Goal: Information Seeking & Learning: Learn about a topic

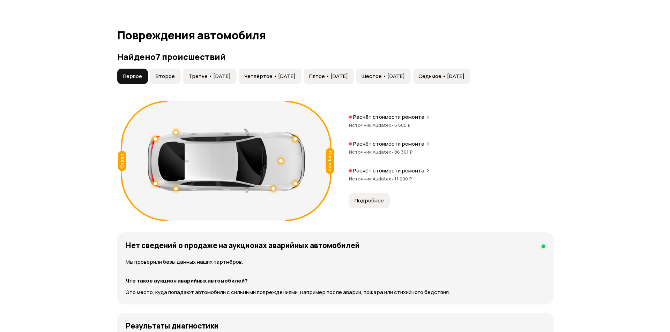
scroll to position [698, 0]
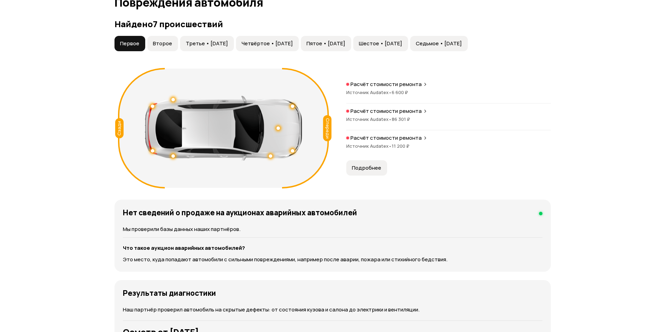
click at [360, 166] on span "Подробнее" at bounding box center [366, 168] width 29 height 7
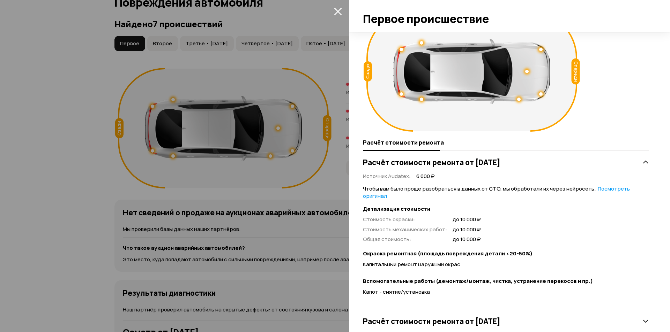
scroll to position [65, 0]
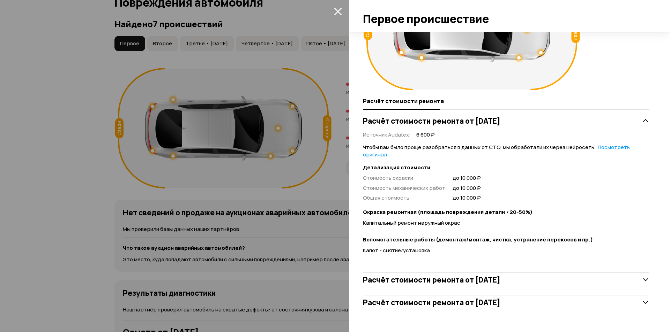
click at [500, 306] on h3 "Расчёт стоимости ремонта от [DATE]" at bounding box center [431, 302] width 137 height 9
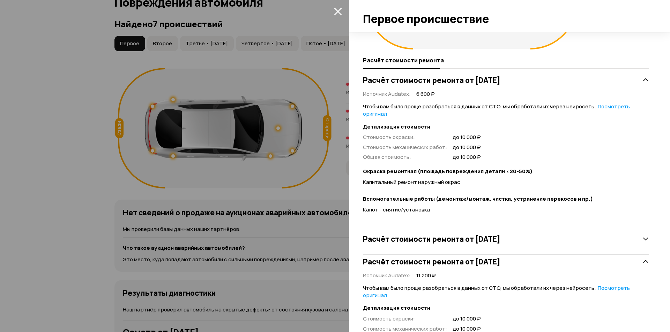
scroll to position [170, 0]
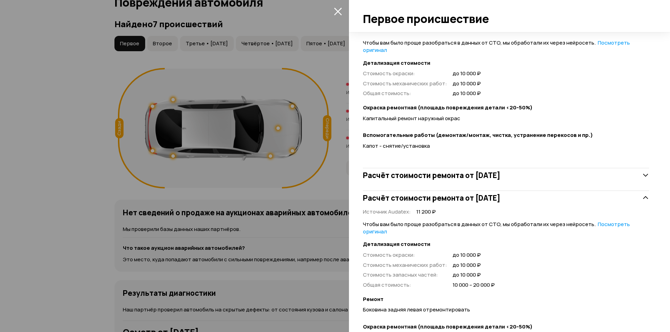
click at [486, 176] on h3 "Расчёт стоимости ремонта от [DATE]" at bounding box center [431, 175] width 137 height 9
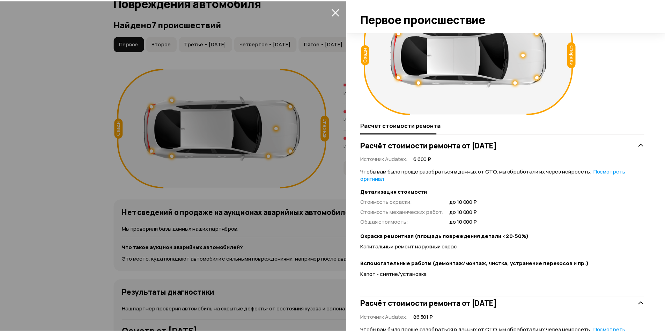
scroll to position [0, 0]
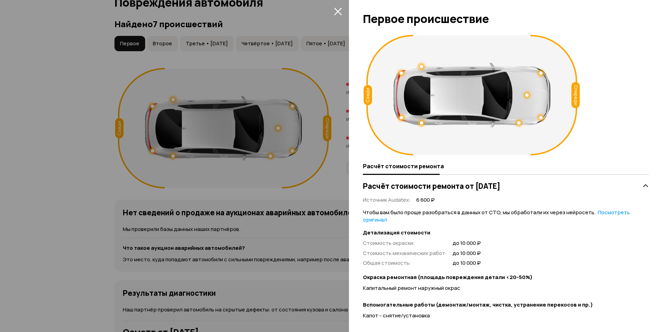
click at [338, 12] on icon "закрыть" at bounding box center [338, 12] width 8 height 8
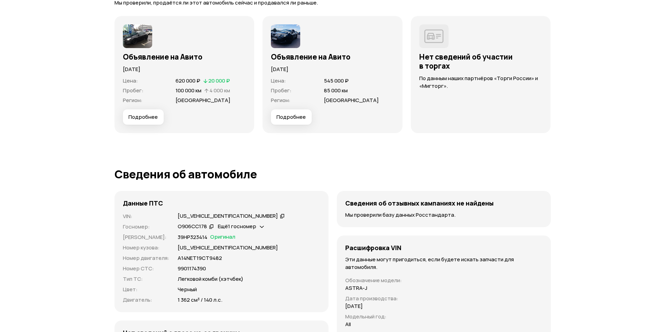
scroll to position [1989, 0]
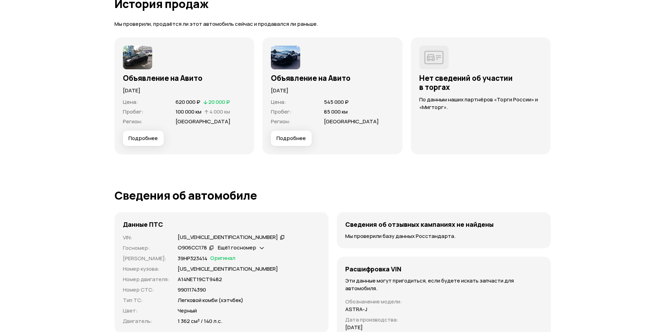
click at [139, 53] on img at bounding box center [137, 58] width 29 height 24
click at [139, 63] on img at bounding box center [137, 58] width 29 height 24
click at [137, 139] on span "Подробнее" at bounding box center [142, 138] width 29 height 7
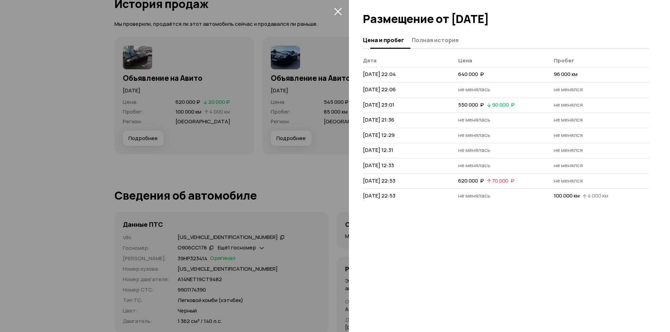
click at [432, 43] on span "Полная история" at bounding box center [435, 40] width 47 height 7
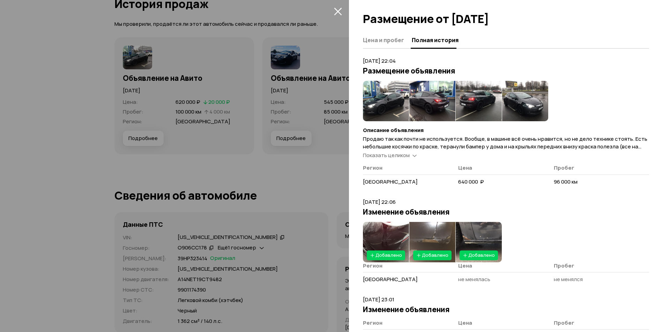
click at [384, 94] on img at bounding box center [386, 101] width 46 height 40
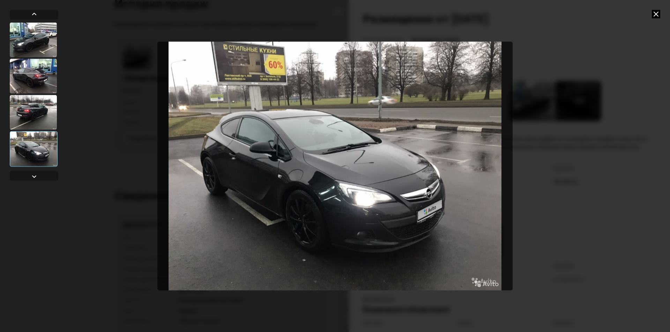
click at [605, 101] on div at bounding box center [335, 166] width 670 height 332
click at [604, 114] on div at bounding box center [335, 166] width 670 height 332
drag, startPoint x: 658, startPoint y: 21, endPoint x: 655, endPoint y: 9, distance: 12.0
click at [658, 20] on div at bounding box center [335, 166] width 670 height 332
click at [655, 9] on div at bounding box center [335, 166] width 670 height 332
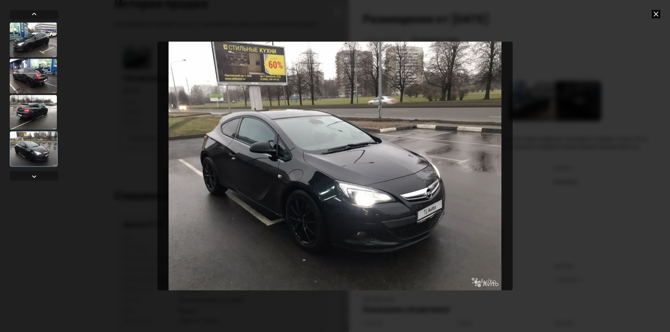
click at [655, 13] on icon at bounding box center [656, 14] width 8 height 8
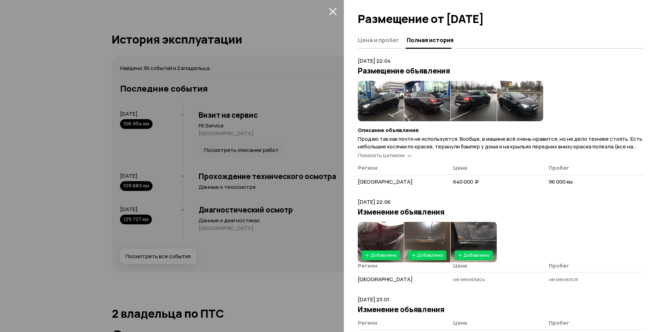
click at [174, 88] on div at bounding box center [332, 166] width 665 height 332
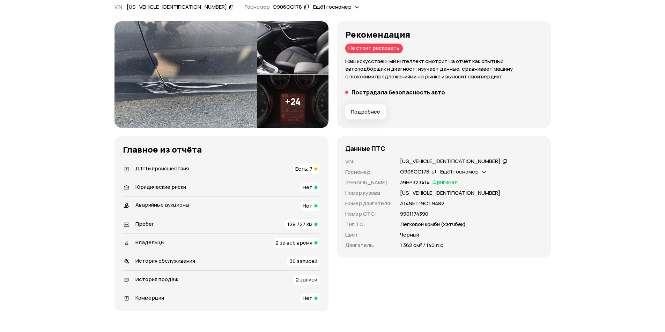
scroll to position [0, 0]
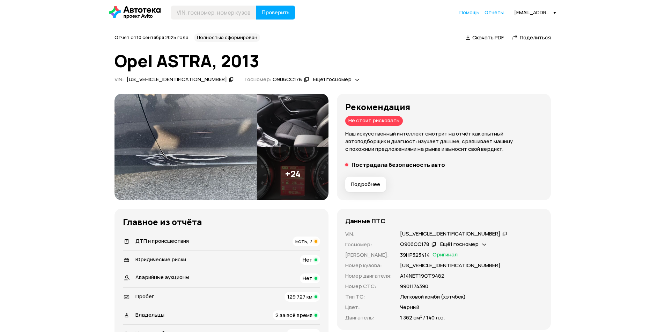
click at [362, 189] on button "Подробнее" at bounding box center [365, 184] width 41 height 15
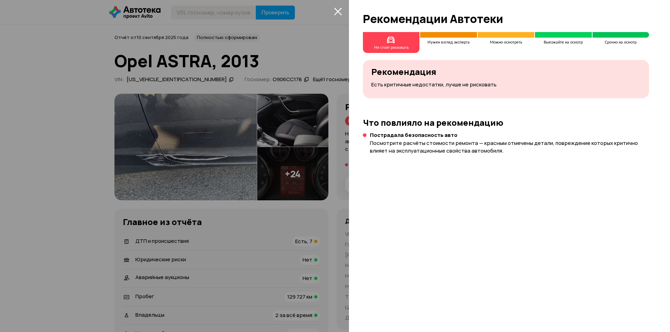
click at [320, 132] on div at bounding box center [335, 166] width 670 height 332
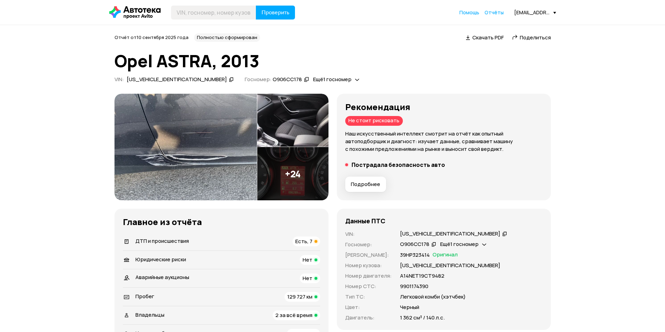
click at [363, 184] on span "Подробнее" at bounding box center [365, 184] width 29 height 7
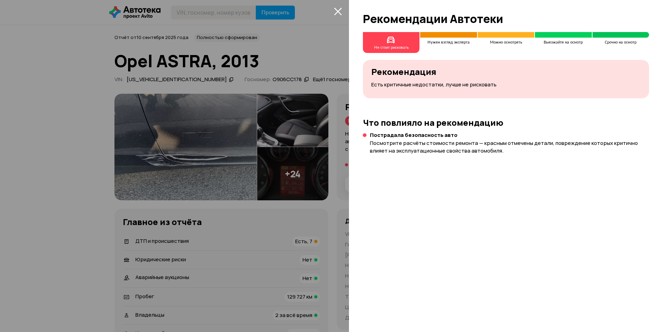
click at [435, 43] on div "Нужен взгляд эксперта" at bounding box center [448, 42] width 57 height 4
click at [402, 54] on div "Не стоит рисковать Нужен взгляд эксперта Можно осмотреть Выезжайте на осмотр Ср…" at bounding box center [509, 182] width 321 height 300
click at [395, 105] on div "Не стоит рисковать Нужен взгляд эксперта Можно осмотреть Выезжайте на осмотр Ср…" at bounding box center [509, 182] width 321 height 300
drag, startPoint x: 395, startPoint y: 107, endPoint x: 410, endPoint y: 112, distance: 15.2
click at [398, 110] on div "Не стоит рисковать Нужен взгляд эксперта Можно осмотреть Выезжайте на осмотр Ср…" at bounding box center [509, 182] width 321 height 300
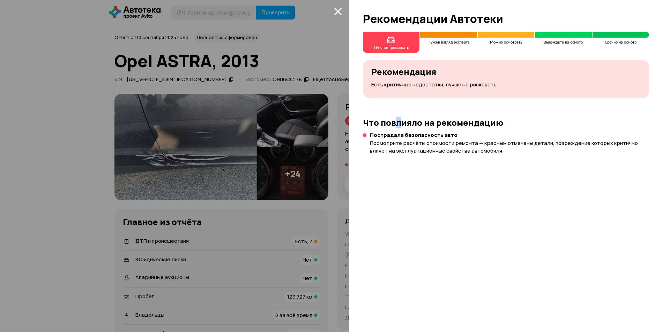
click at [335, 13] on icon "закрыть" at bounding box center [338, 11] width 8 height 8
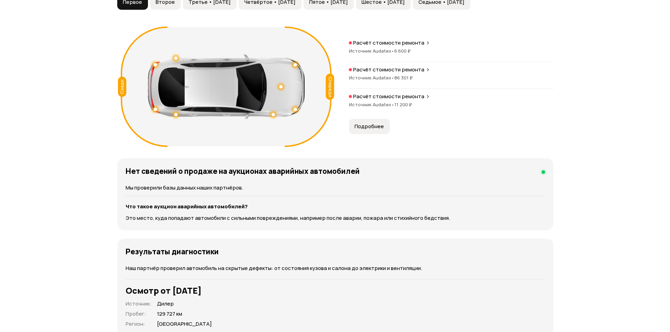
scroll to position [628, 0]
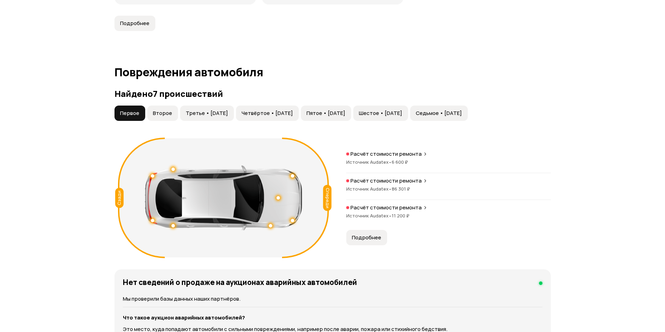
click at [368, 240] on span "Подробнее" at bounding box center [366, 237] width 29 height 7
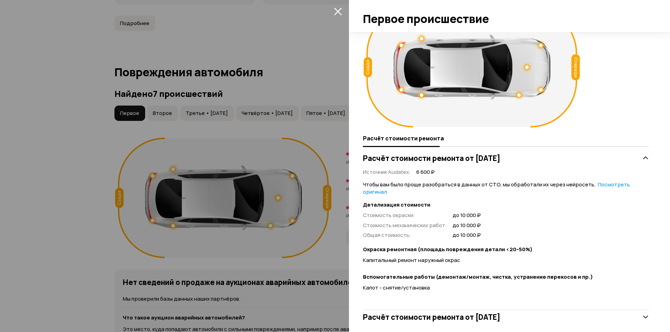
scroll to position [65, 0]
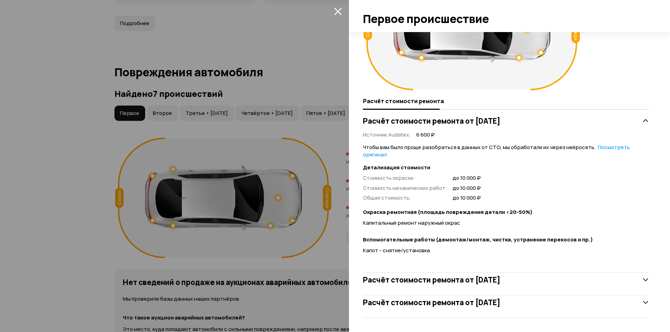
click at [637, 275] on div "Расчёт стоимости ремонта от [DATE]" at bounding box center [506, 280] width 286 height 14
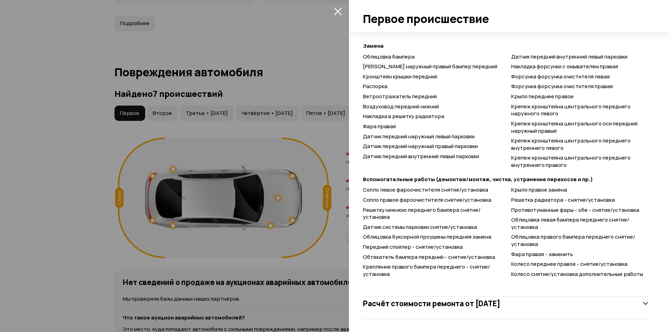
scroll to position [487, 0]
click at [638, 308] on div "Расчёт стоимости ремонта от [DATE]" at bounding box center [506, 303] width 286 height 14
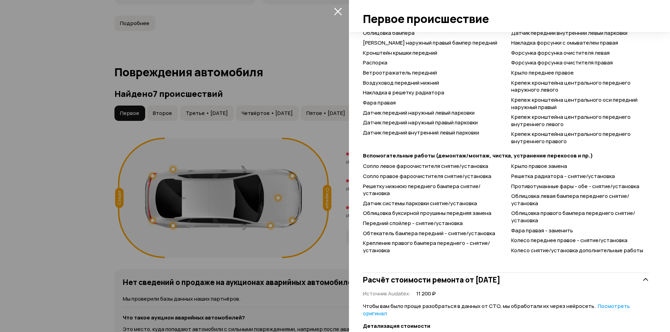
scroll to position [513, 0]
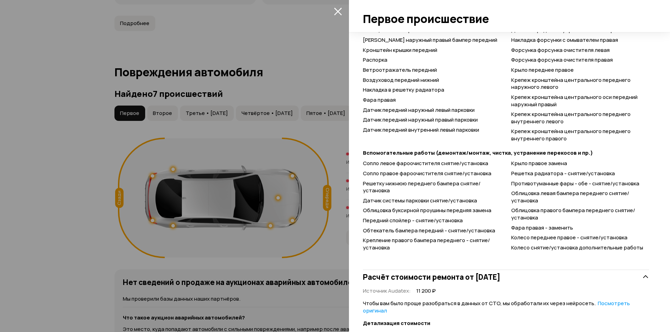
click at [364, 201] on div "Расчёт стоимости ремонта от [DATE] Источник Audatex : 6 600 ₽ Чтобы вам было пр…" at bounding box center [505, 132] width 289 height 931
drag, startPoint x: 364, startPoint y: 201, endPoint x: 368, endPoint y: 202, distance: 5.0
click at [368, 202] on span "Датчик системы парковки снятие/установка" at bounding box center [420, 200] width 114 height 7
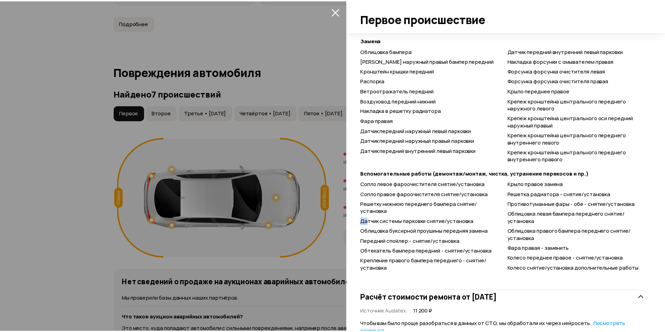
scroll to position [338, 0]
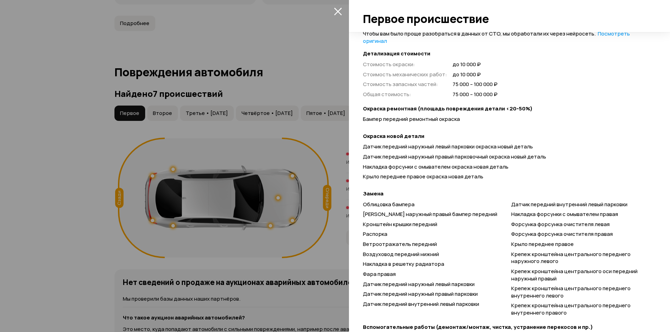
click at [338, 15] on icon "закрыть" at bounding box center [338, 11] width 8 height 8
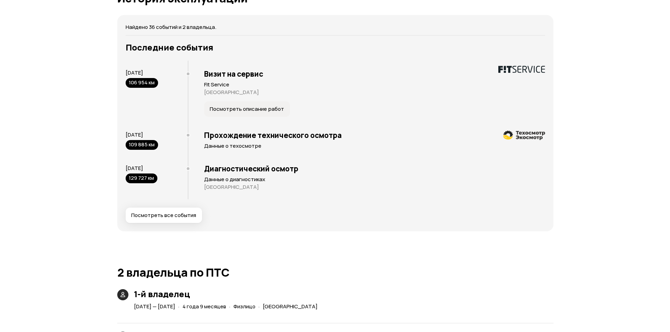
scroll to position [1361, 0]
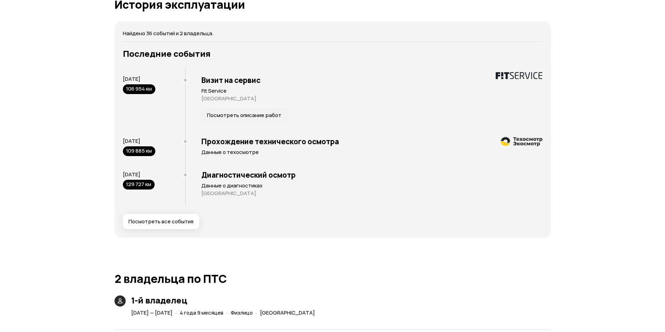
click at [179, 227] on button "Посмотреть все события" at bounding box center [161, 221] width 76 height 15
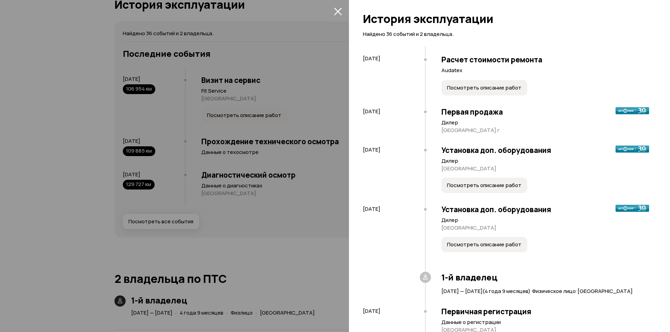
scroll to position [0, 0]
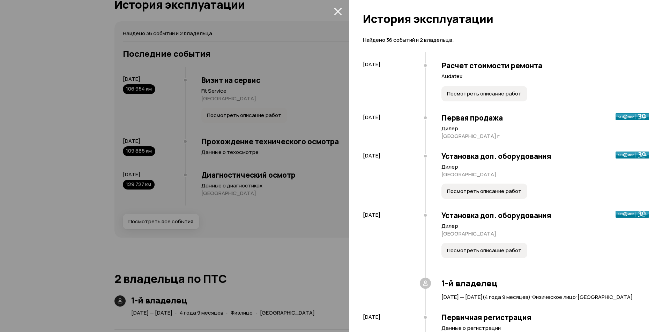
click at [496, 91] on span "Посмотреть описание работ" at bounding box center [484, 93] width 74 height 7
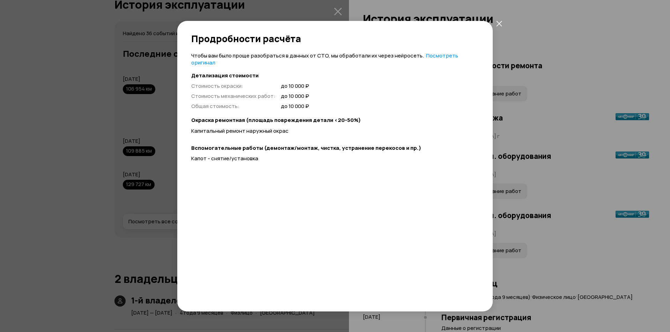
click at [540, 131] on div "Продробности расчёта Чтобы вам было проще разобраться в данных от СТО, мы обраб…" at bounding box center [335, 166] width 670 height 332
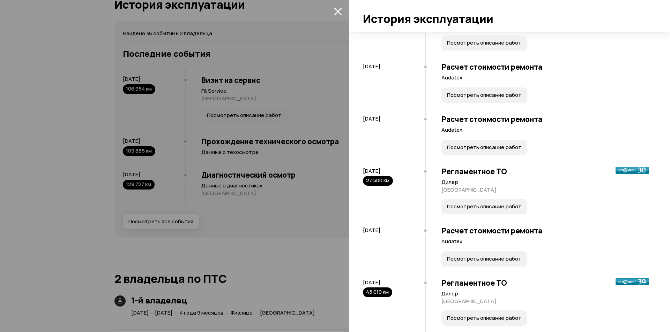
scroll to position [349, 0]
click at [484, 98] on span "Посмотреть описание работ" at bounding box center [484, 94] width 74 height 7
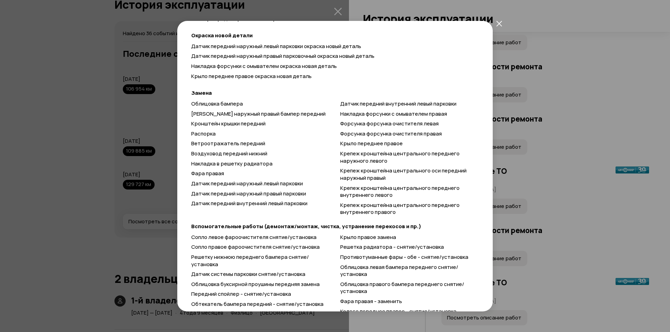
scroll to position [139, 0]
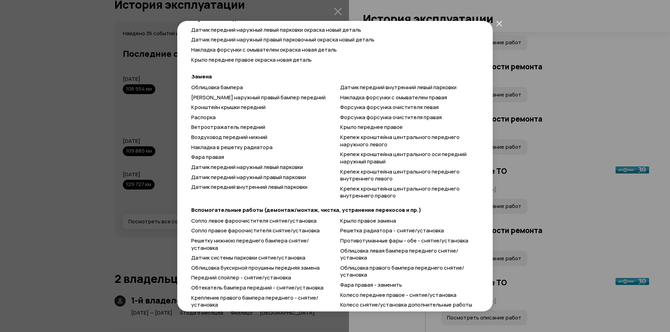
click at [568, 75] on div "Продробности расчёта Чтобы вам было проще разобраться в данных от СТО, мы обраб…" at bounding box center [335, 166] width 670 height 332
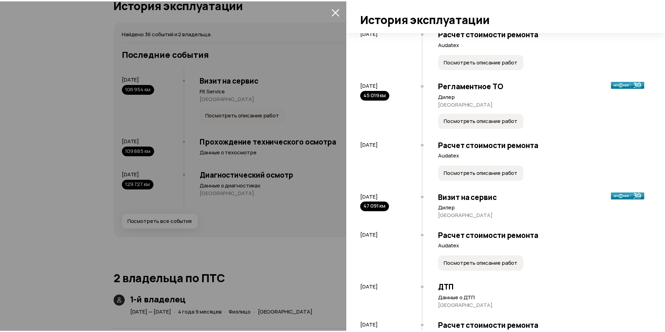
scroll to position [558, 0]
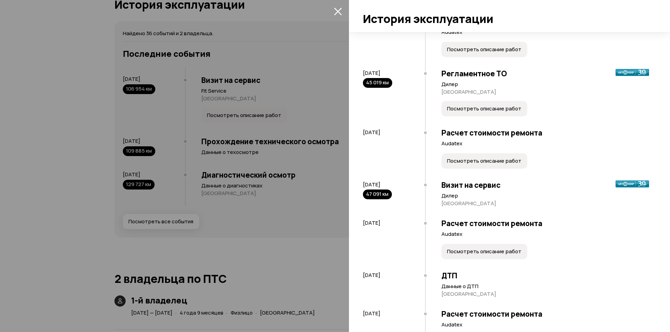
click at [232, 65] on div at bounding box center [335, 166] width 670 height 332
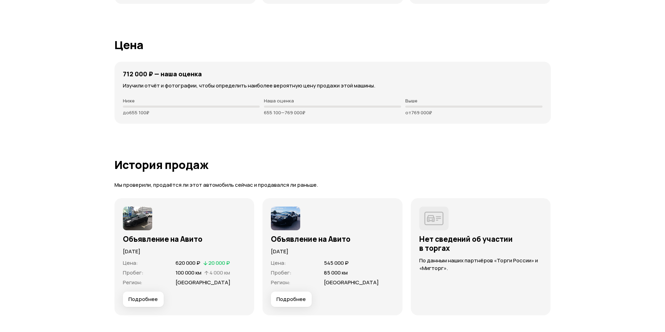
scroll to position [1882, 0]
